Goal: Browse casually

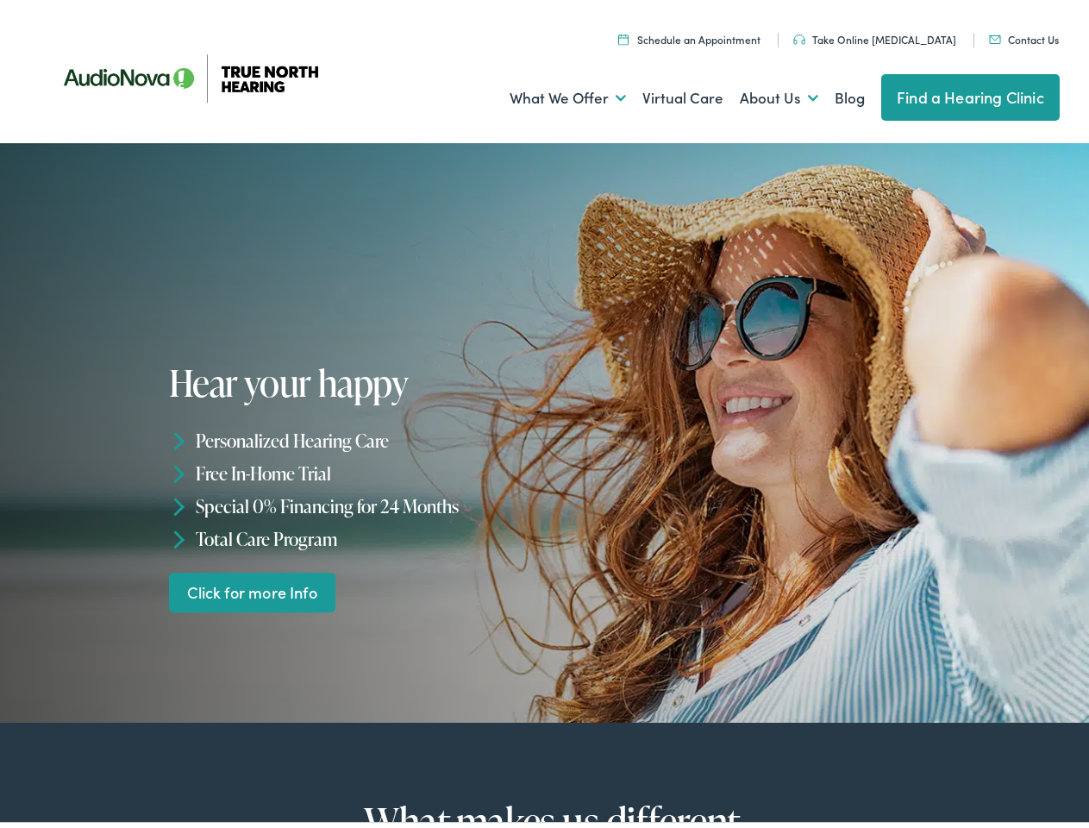
click at [544, 414] on div "Hear your happy Personalized Hearing Care Free In-Home Trial Special 0% Financi…" at bounding box center [359, 482] width 381 height 249
click at [552, 93] on link "What We Offer" at bounding box center [568, 93] width 116 height 64
click at [761, 93] on link "About Us" at bounding box center [779, 93] width 78 height 64
click at [544, 428] on li "Personalized Hearing Care" at bounding box center [359, 435] width 381 height 33
